Goal: Information Seeking & Learning: Learn about a topic

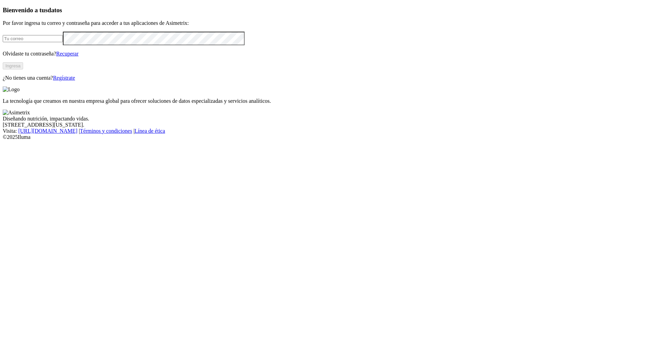
type input "[PERSON_NAME][EMAIL_ADDRESS][PERSON_NAME][DOMAIN_NAME]"
click at [23, 69] on button "Ingresa" at bounding box center [13, 65] width 20 height 7
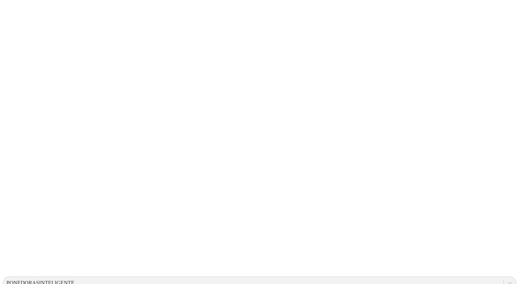
drag, startPoint x: 613, startPoint y: 1, endPoint x: 243, endPoint y: 224, distance: 431.2
click at [74, 279] on div "PONEDORASINTELIGENTE" at bounding box center [40, 282] width 68 height 6
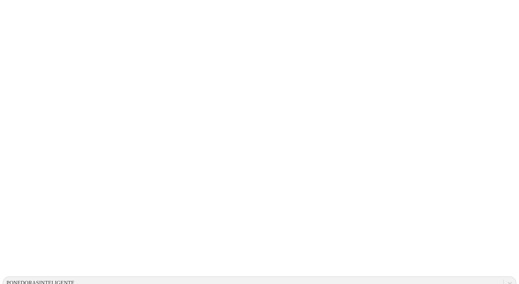
click at [10, 11] on icon at bounding box center [13, 139] width 21 height 272
click at [18, 12] on icon at bounding box center [13, 139] width 21 height 272
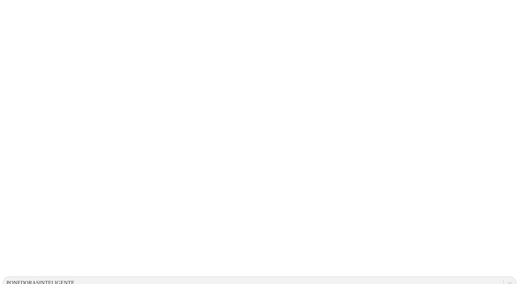
click at [16, 16] on icon at bounding box center [13, 139] width 21 height 272
click at [18, 7] on icon at bounding box center [13, 139] width 21 height 272
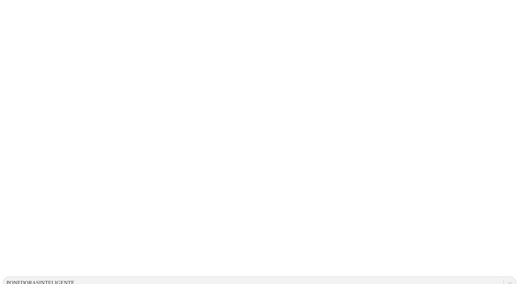
drag, startPoint x: 14, startPoint y: 13, endPoint x: 18, endPoint y: 14, distance: 3.7
click at [15, 13] on icon at bounding box center [13, 139] width 21 height 272
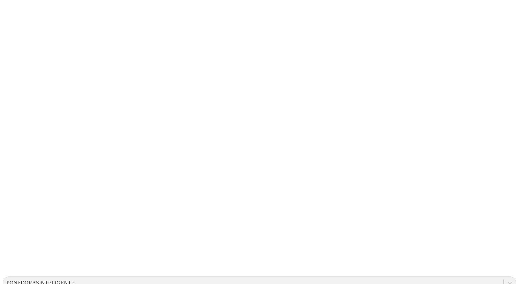
click at [11, 11] on icon at bounding box center [13, 139] width 21 height 272
click at [18, 12] on icon at bounding box center [13, 139] width 21 height 272
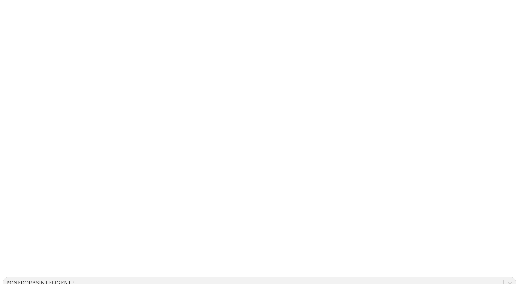
click at [10, 13] on icon at bounding box center [13, 139] width 21 height 272
click at [14, 9] on icon at bounding box center [13, 139] width 21 height 272
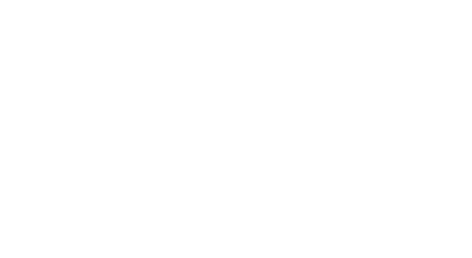
click at [12, 12] on icon at bounding box center [13, 139] width 21 height 272
click at [12, 128] on icon at bounding box center [13, 138] width 21 height 21
click at [16, 128] on icon at bounding box center [13, 138] width 21 height 21
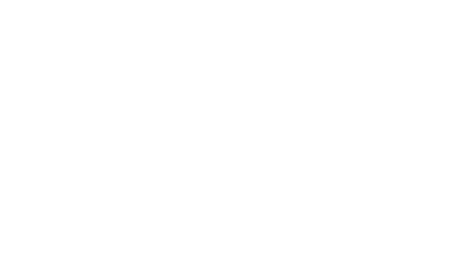
click at [8, 10] on icon at bounding box center [13, 139] width 21 height 272
click at [15, 18] on icon at bounding box center [13, 139] width 21 height 272
